Goal: Task Accomplishment & Management: Manage account settings

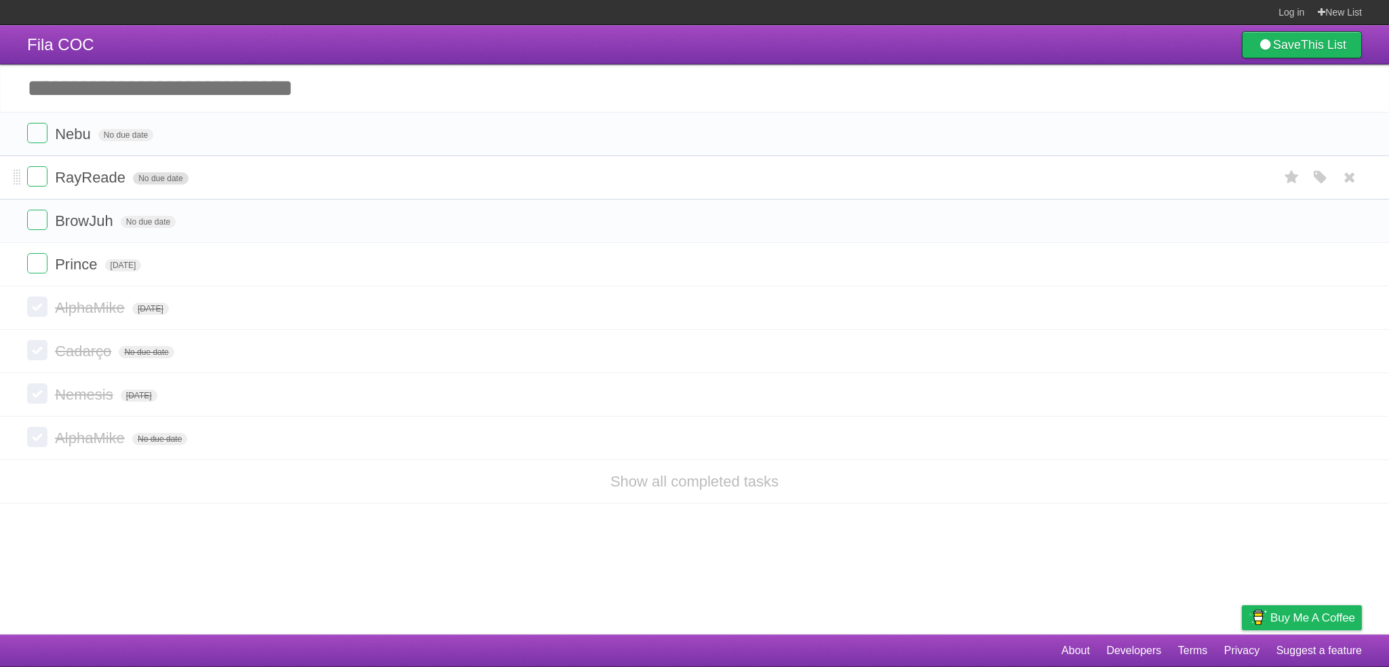
click at [144, 178] on span "No due date" at bounding box center [160, 178] width 55 height 12
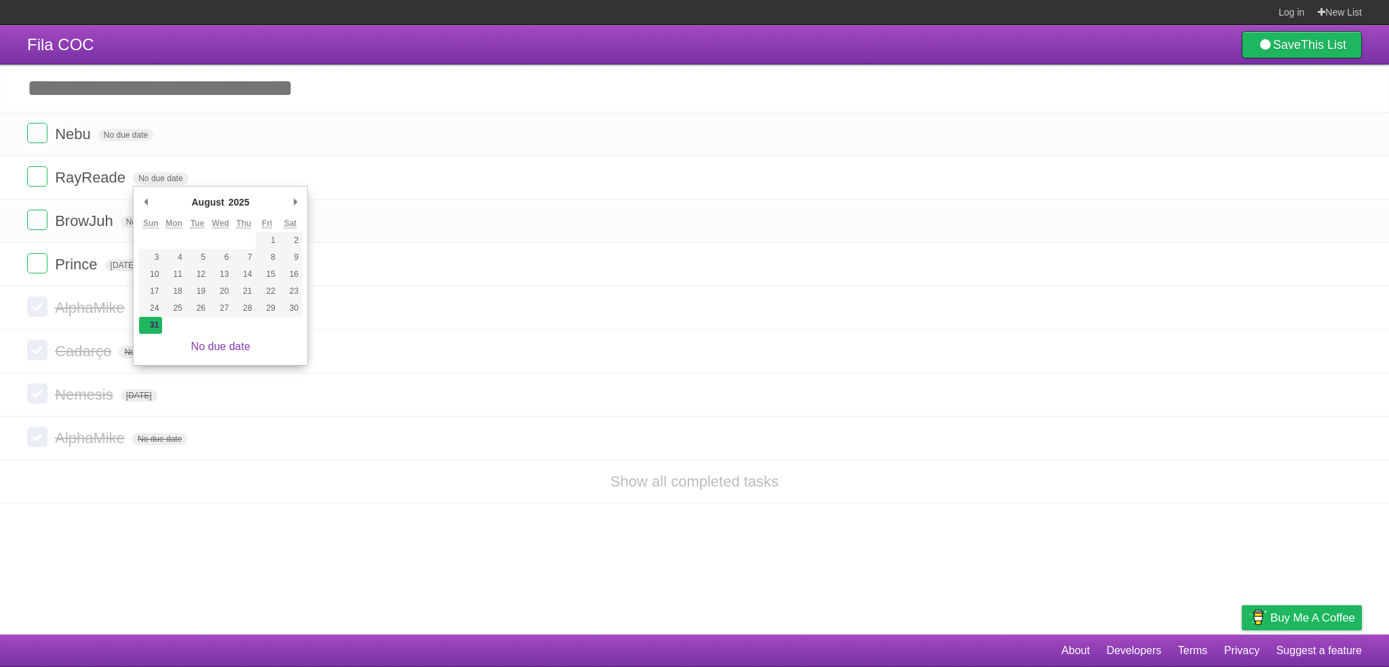
type span "[DATE]"
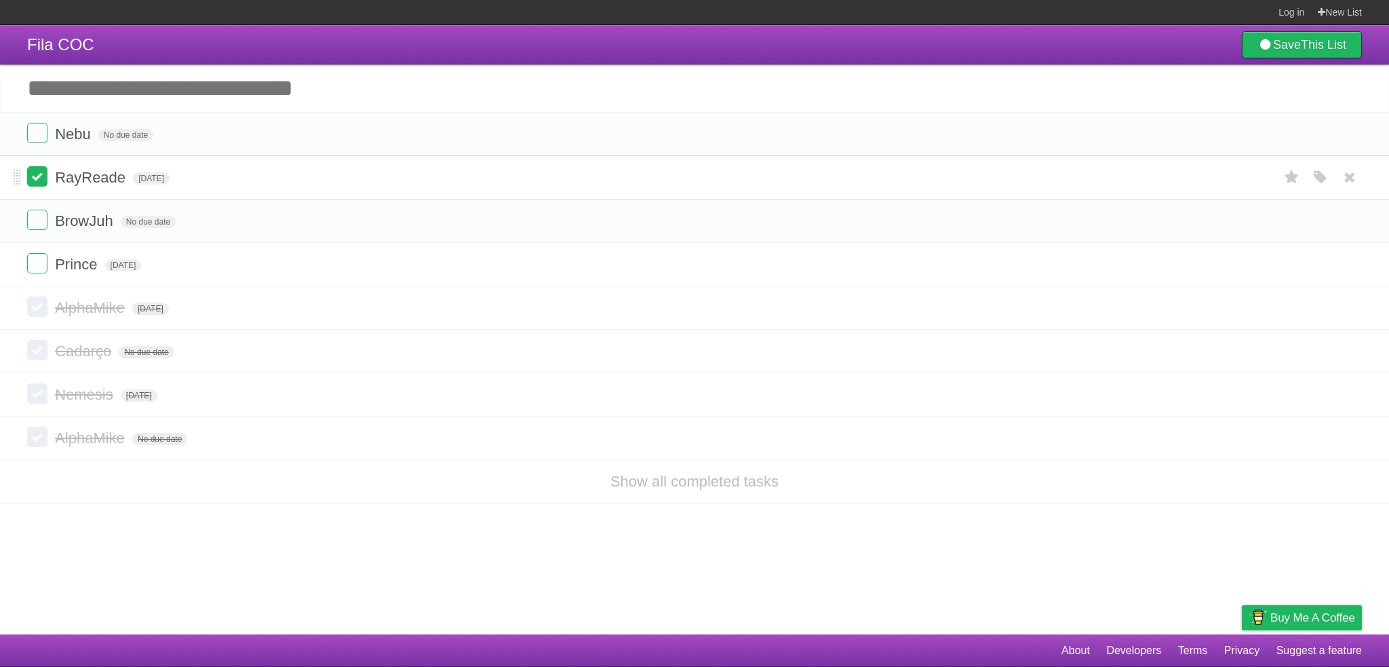
click at [42, 179] on label at bounding box center [37, 176] width 20 height 20
click at [201, 539] on article "Fila COC Save This List Add another task ********* [GEOGRAPHIC_DATA] No due dat…" at bounding box center [694, 329] width 1389 height 609
click at [33, 271] on label at bounding box center [37, 263] width 20 height 20
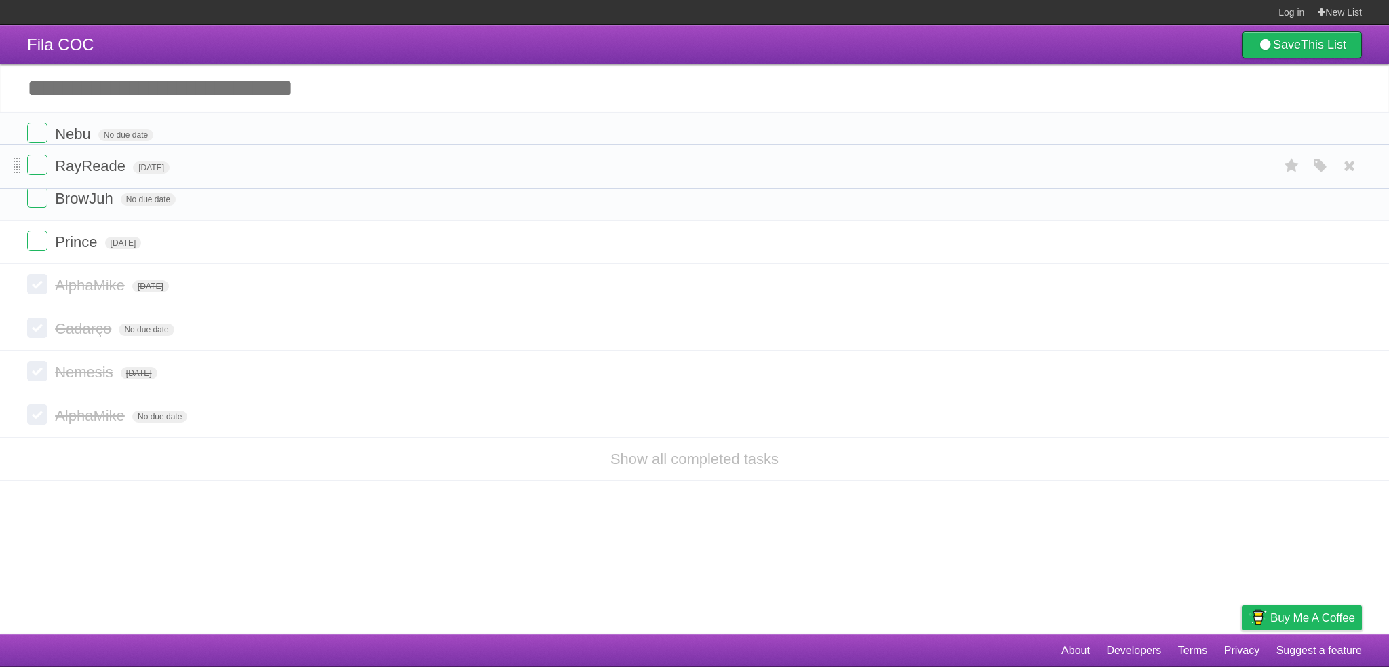
drag, startPoint x: 17, startPoint y: 266, endPoint x: 14, endPoint y: 167, distance: 98.4
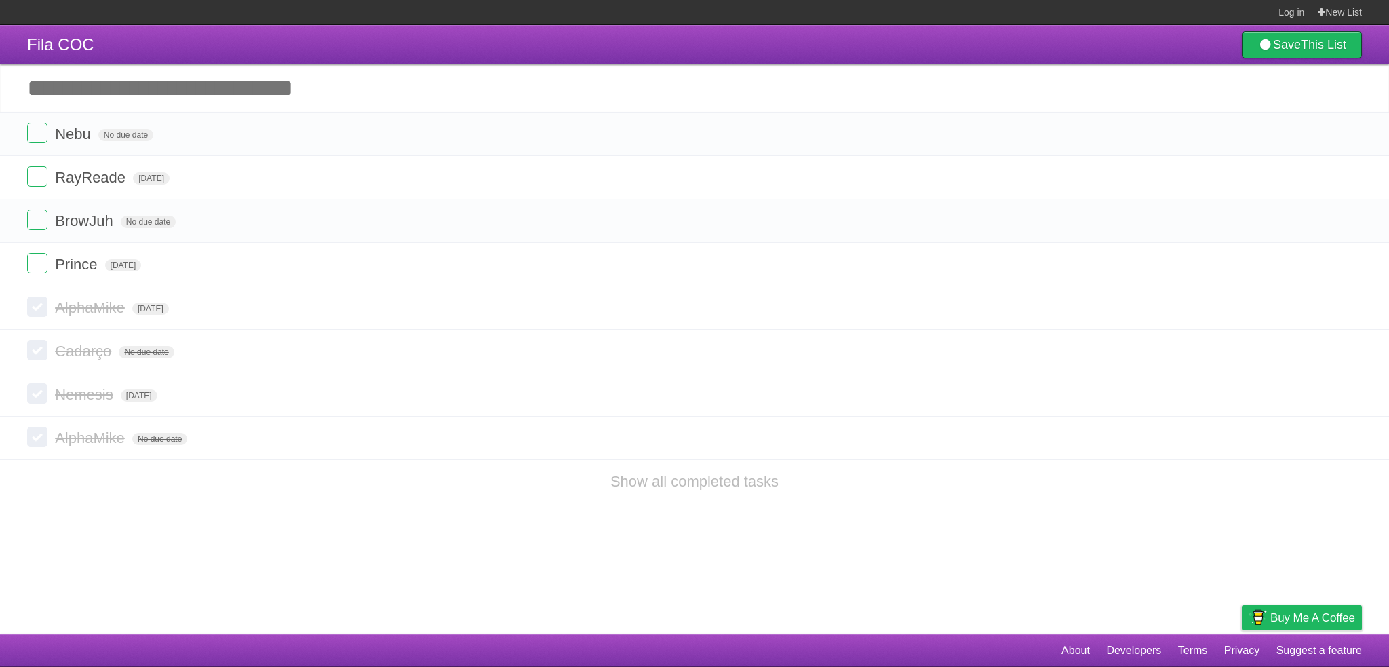
click at [257, 639] on footer "About Developers Terms Privacy Suggest a feature" at bounding box center [694, 650] width 1389 height 33
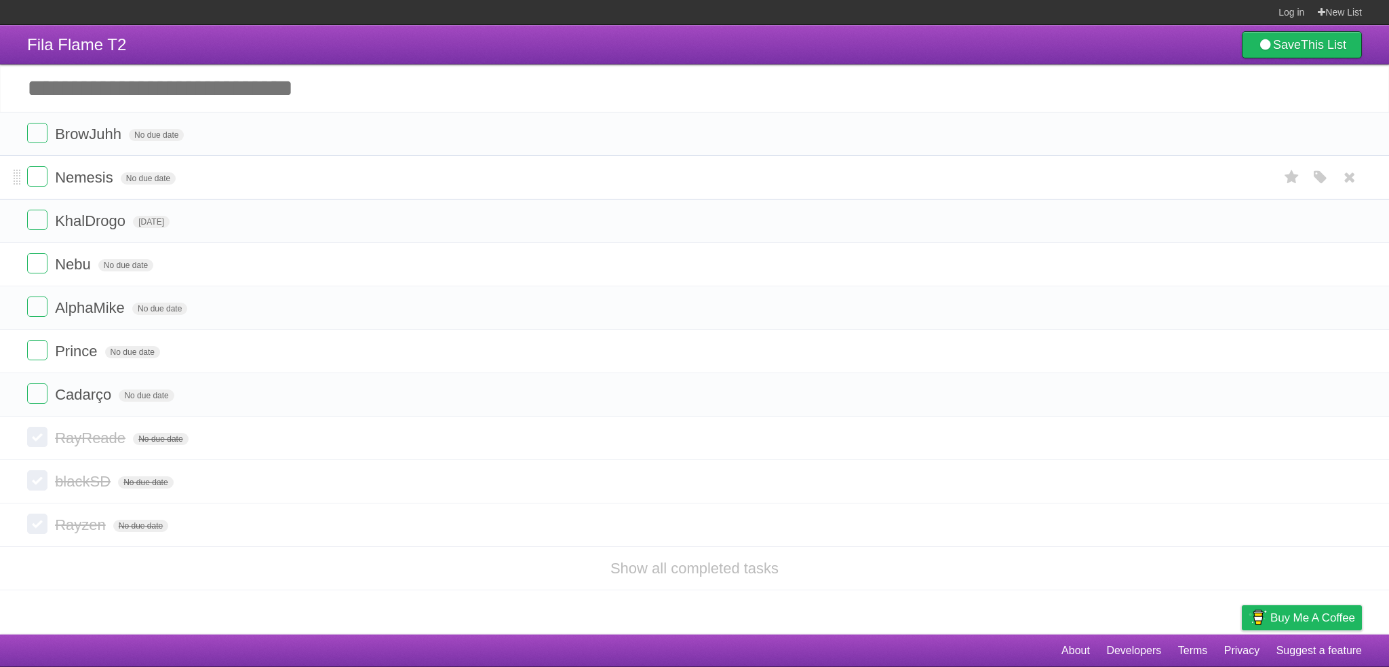
click at [84, 177] on span "Nemesis" at bounding box center [86, 177] width 62 height 17
drag, startPoint x: 39, startPoint y: 174, endPoint x: 236, endPoint y: 196, distance: 197.9
click at [236, 197] on li "Nemesis No due date White Red Blue Green Purple Orange" at bounding box center [694, 177] width 1389 height 44
click at [106, 174] on span "Nemesis" at bounding box center [86, 177] width 62 height 17
type input "****"
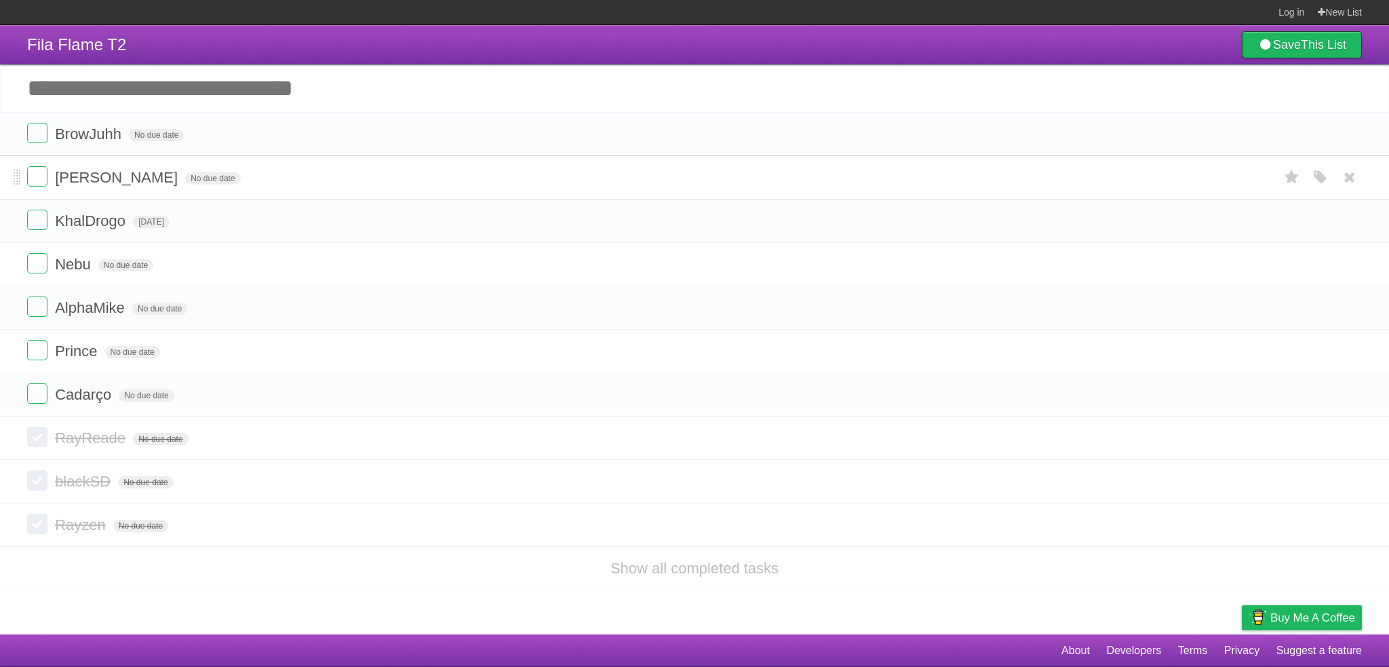
click at [124, 172] on form "Benj No due date White Red Blue Green Purple Orange" at bounding box center [694, 177] width 1335 height 22
click at [132, 186] on form "Benj No due date White Red Blue Green Purple Orange" at bounding box center [694, 177] width 1335 height 22
click at [185, 182] on span "No due date" at bounding box center [212, 178] width 55 height 12
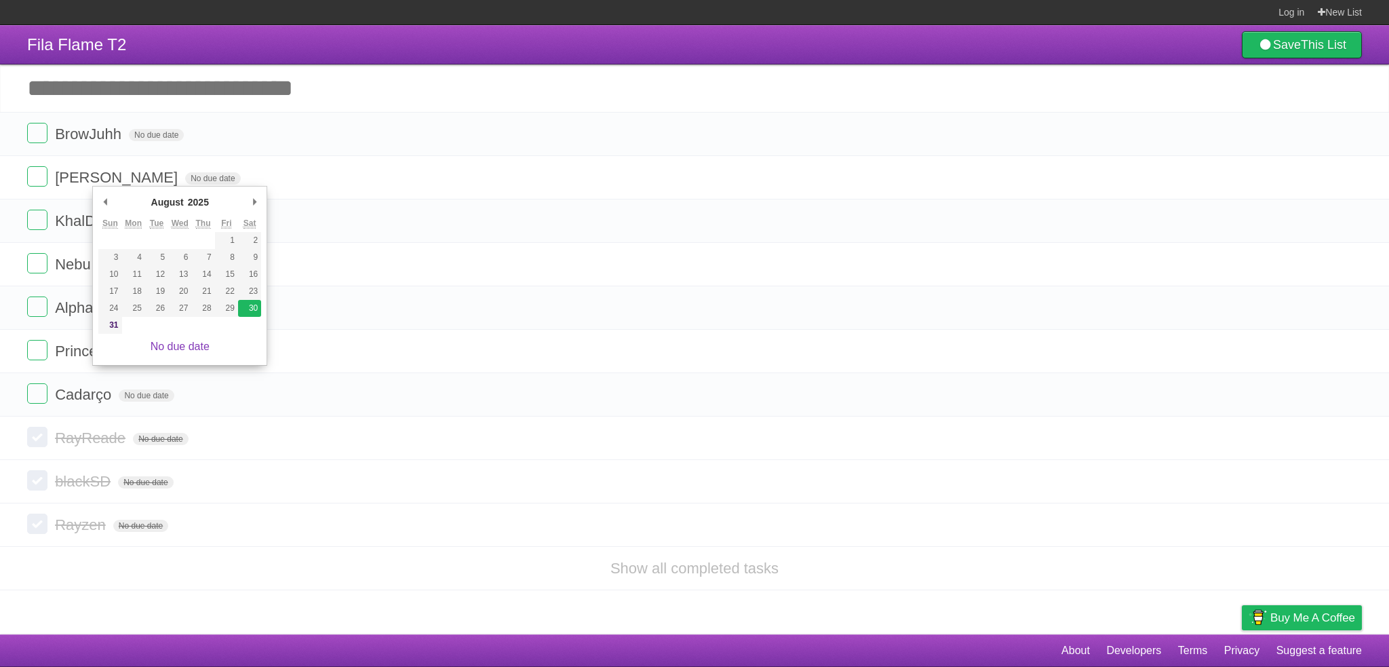
type span "[DATE]"
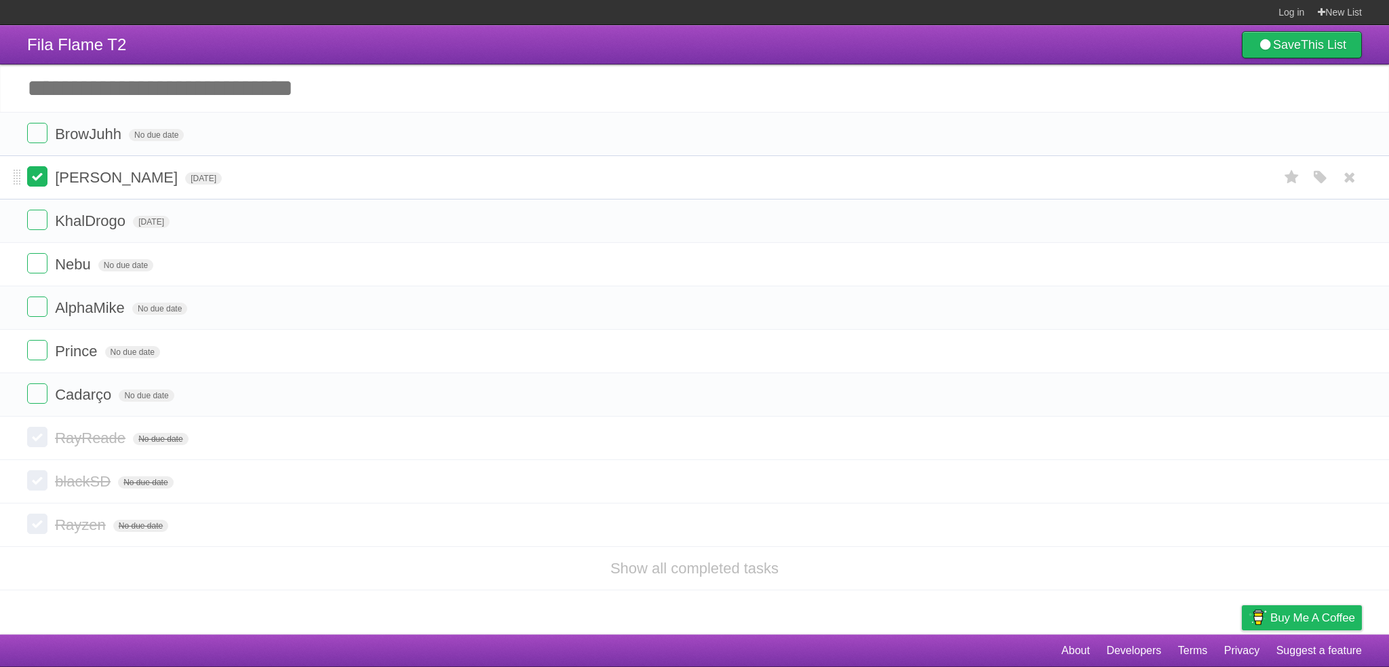
click at [43, 176] on label at bounding box center [37, 176] width 20 height 20
